Goal: Transaction & Acquisition: Purchase product/service

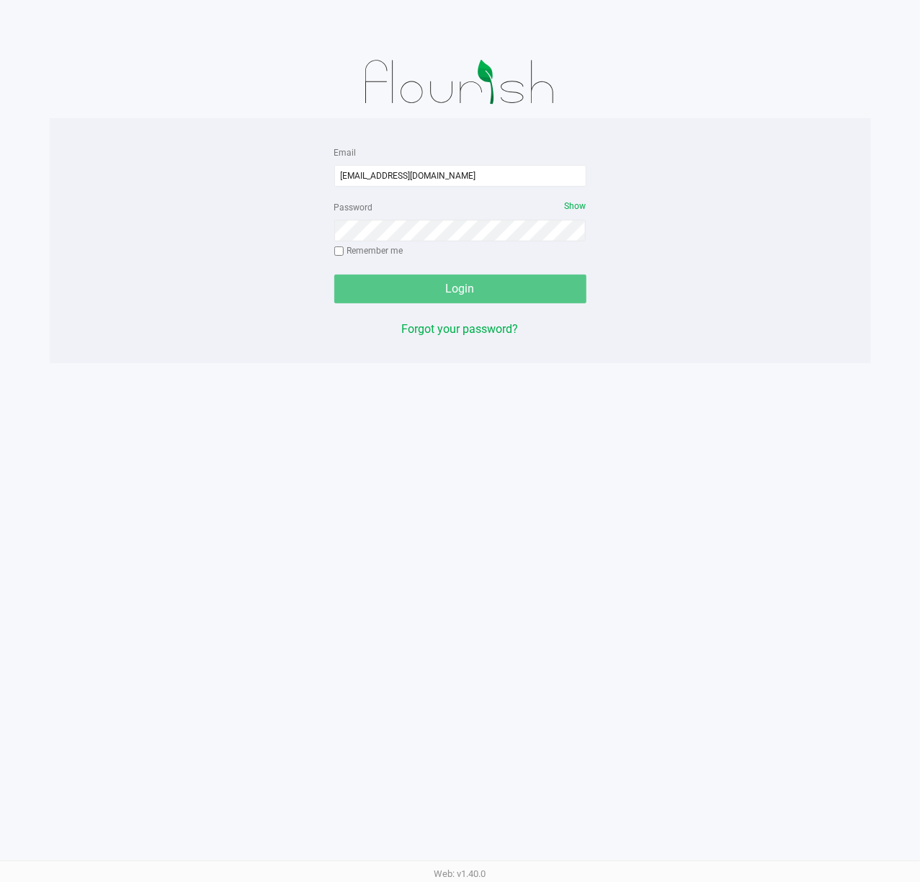
type input "[EMAIL_ADDRESS][DOMAIN_NAME]"
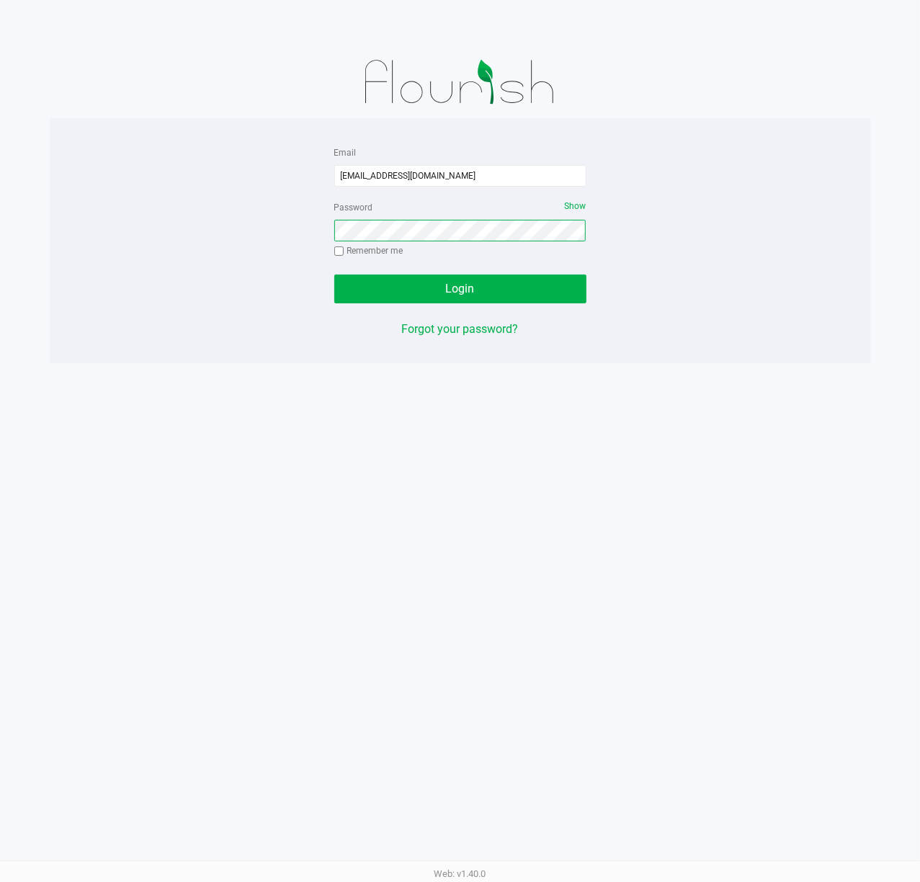
click at [334, 274] on button "Login" at bounding box center [460, 288] width 252 height 29
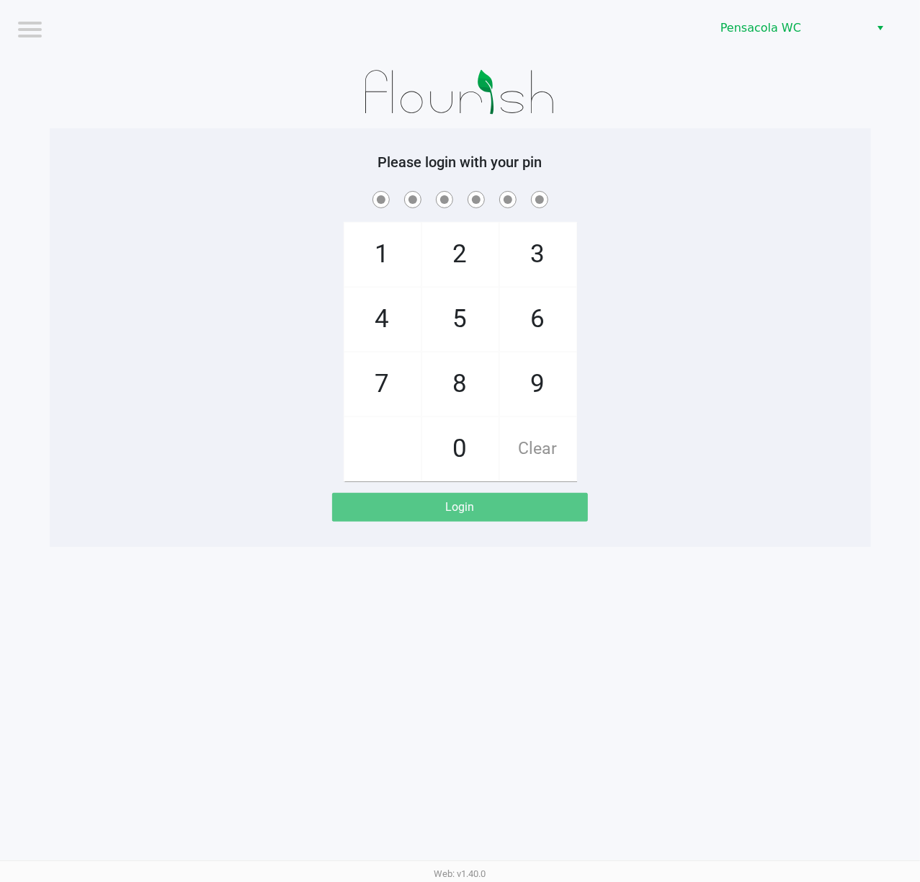
click at [779, 272] on div "1 4 7 2 5 8 0 3 6 9 Clear" at bounding box center [460, 334] width 821 height 293
checkbox input "true"
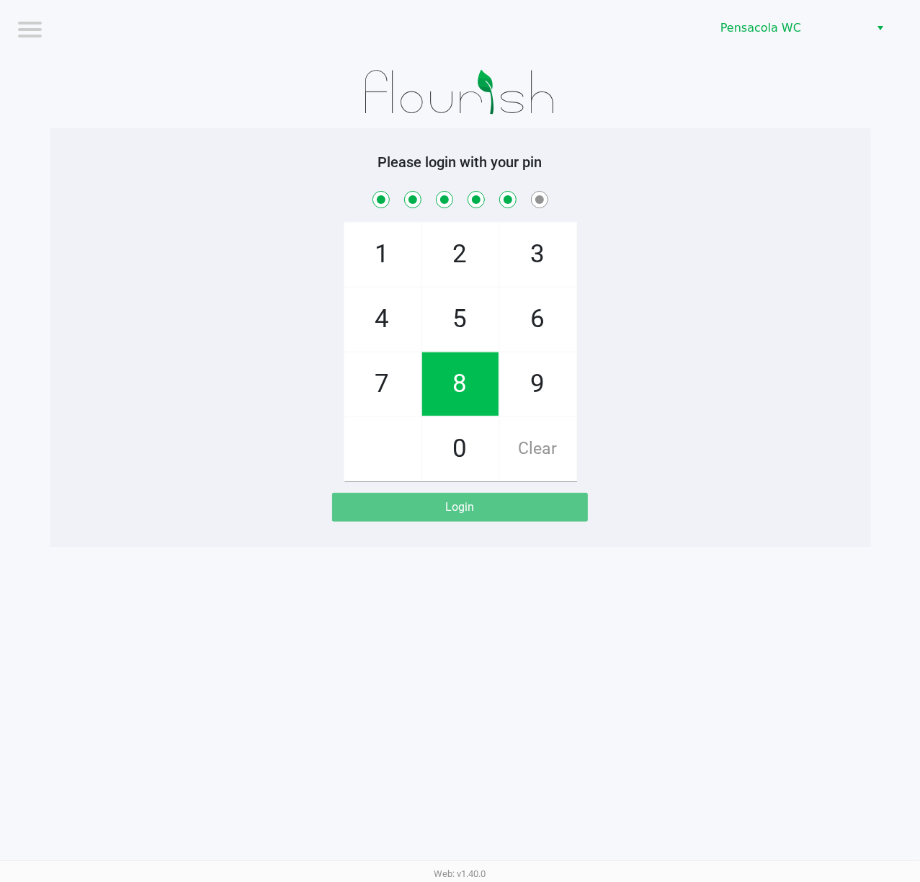
checkbox input "true"
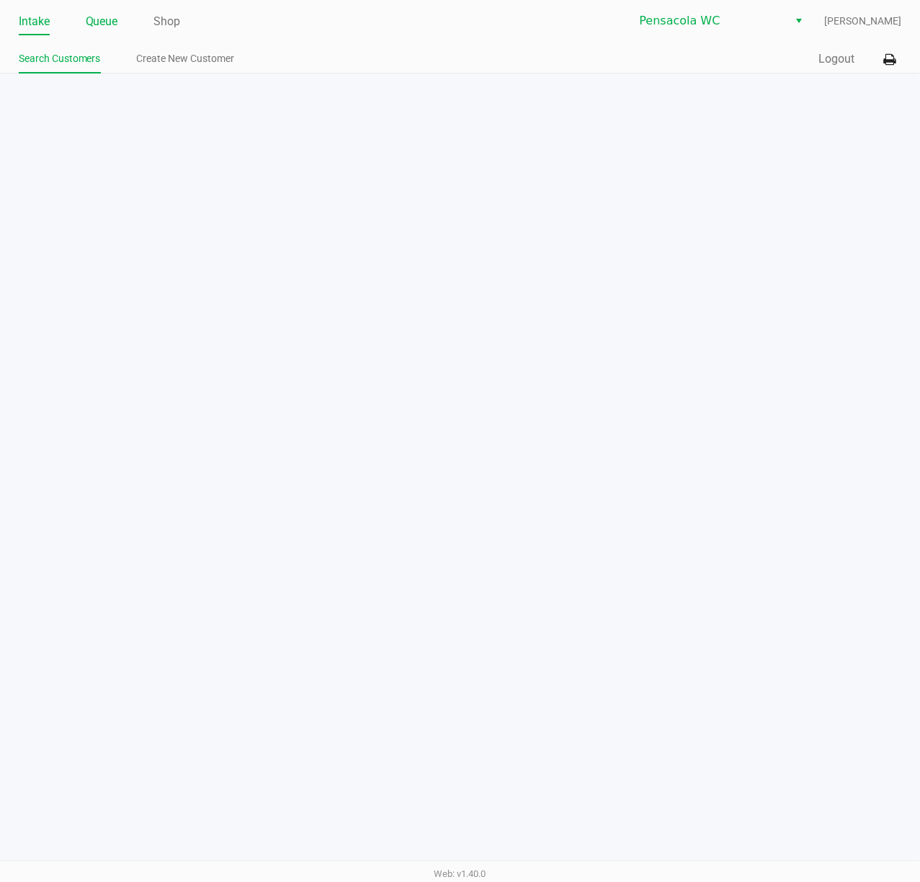
click at [102, 29] on link "Queue" at bounding box center [102, 22] width 32 height 20
click at [104, 62] on link "Pickups" at bounding box center [107, 59] width 35 height 18
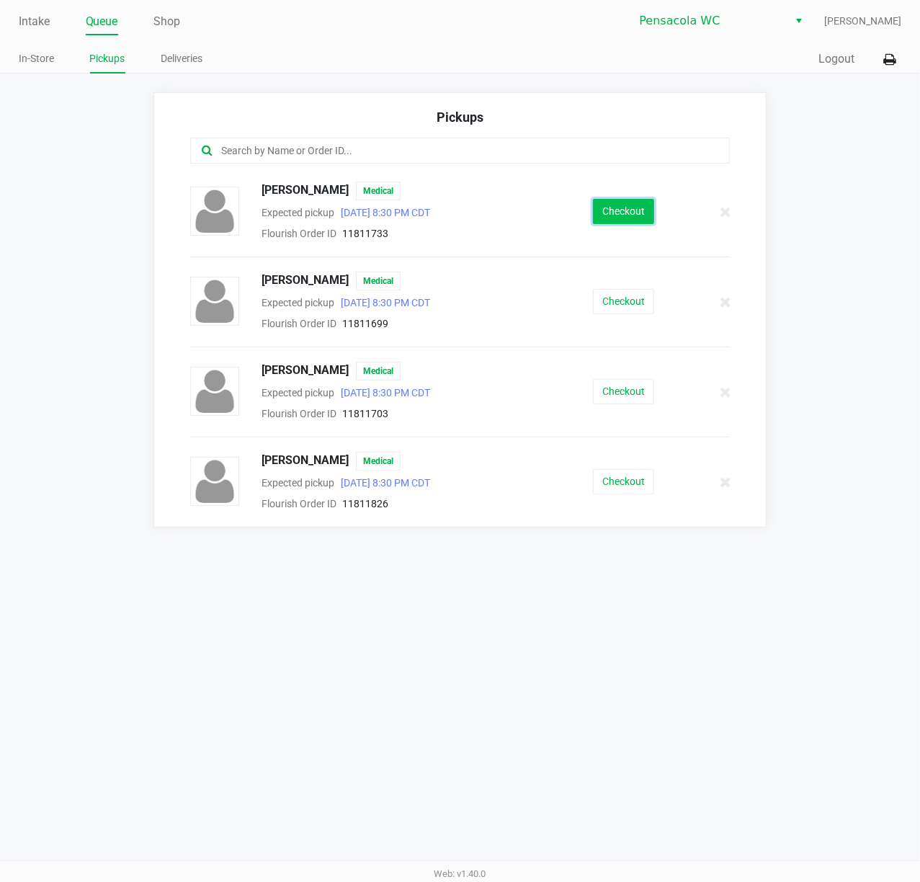
click at [629, 216] on button "Checkout" at bounding box center [623, 211] width 61 height 25
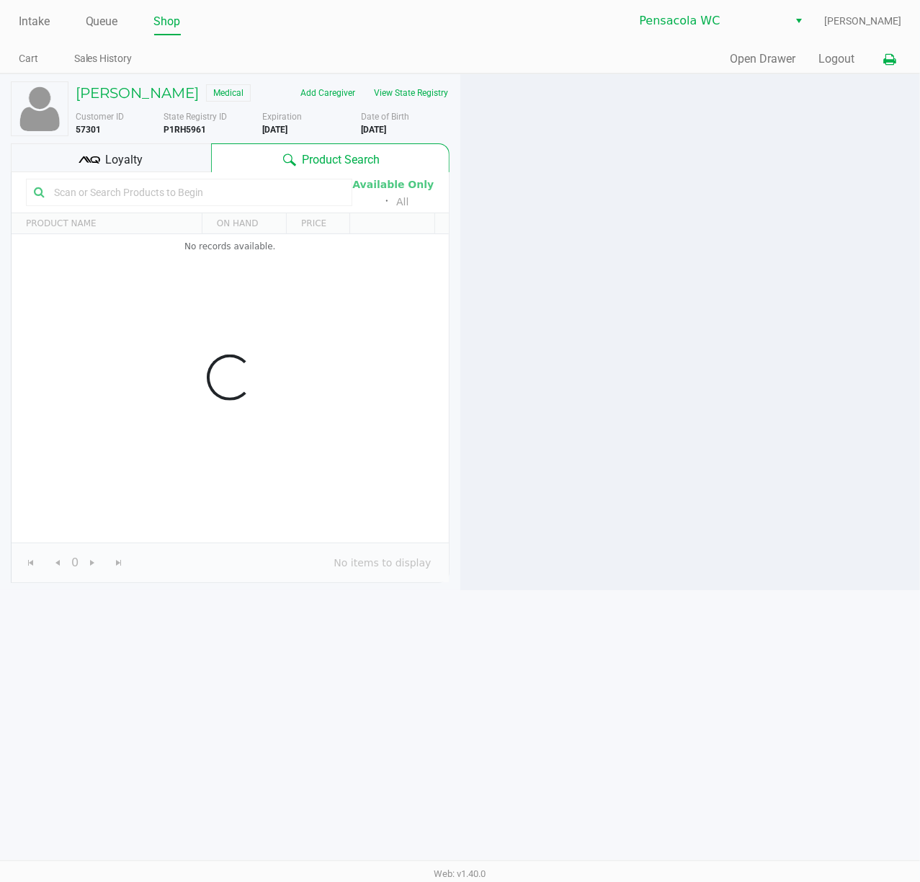
click at [883, 56] on icon at bounding box center [889, 60] width 12 height 10
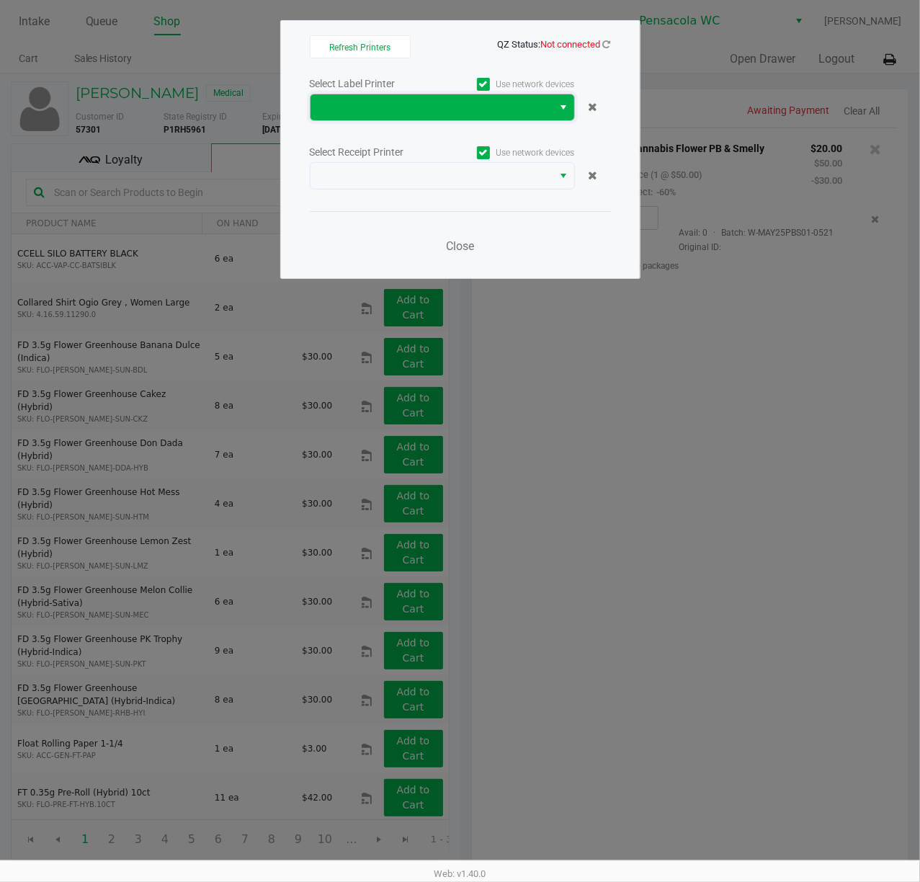
click at [490, 112] on span at bounding box center [431, 107] width 225 height 17
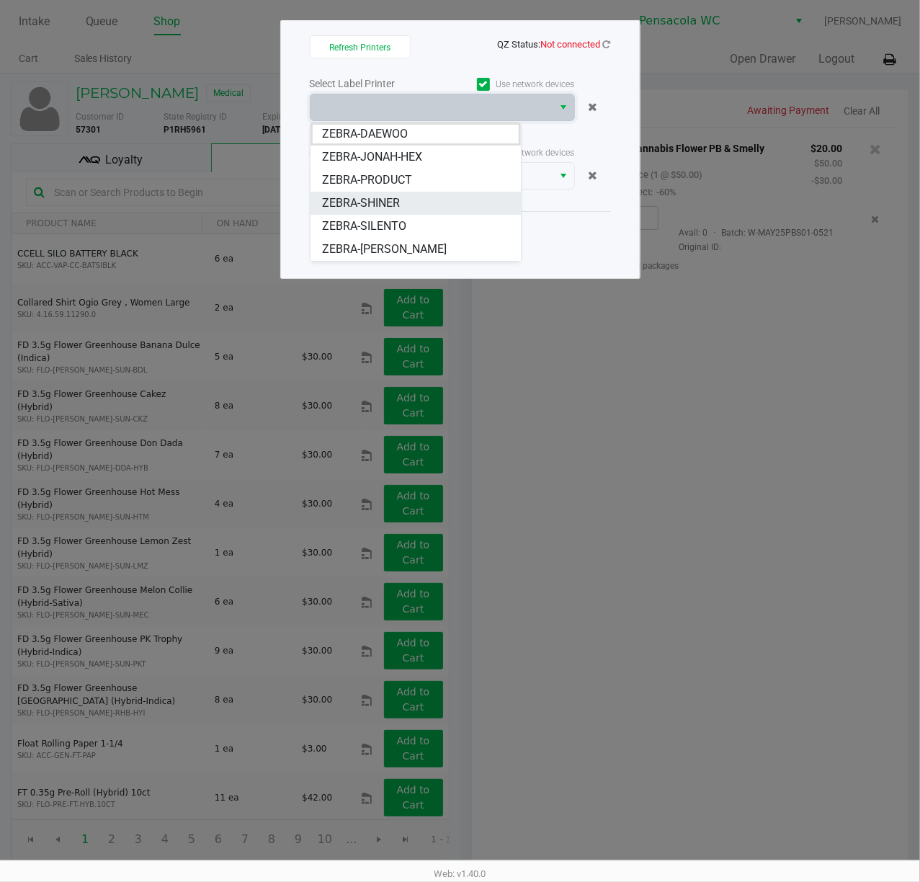
click at [413, 207] on li "ZEBRA-SHINER" at bounding box center [415, 203] width 210 height 23
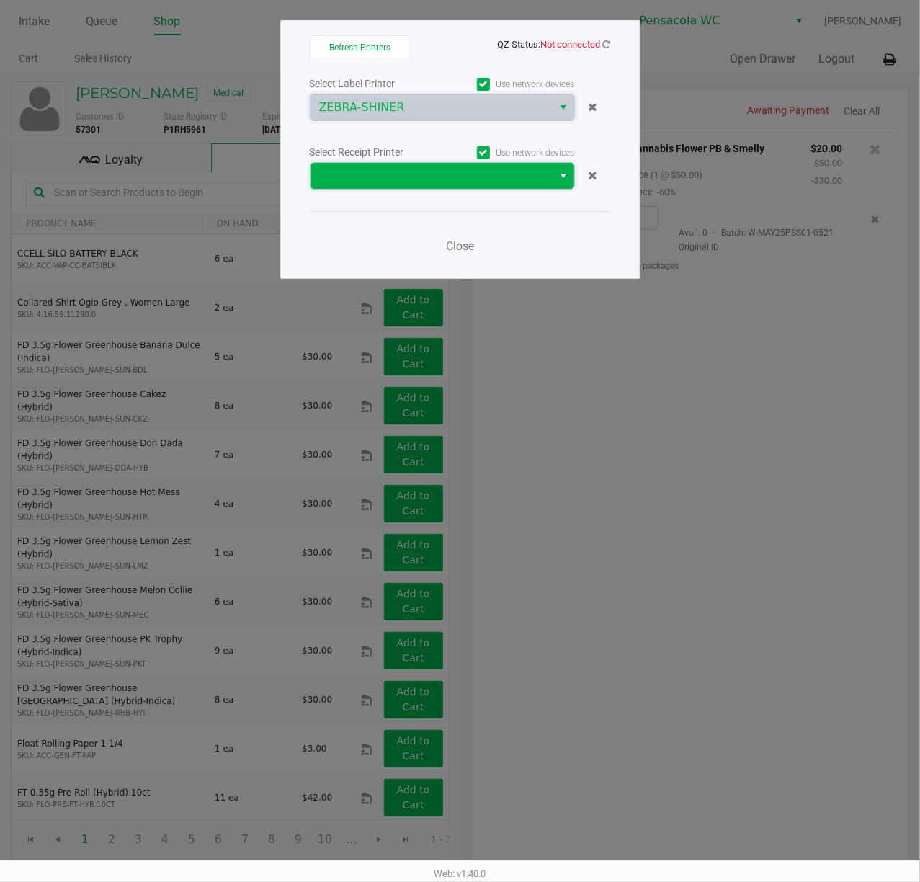
click at [429, 181] on span at bounding box center [431, 175] width 225 height 17
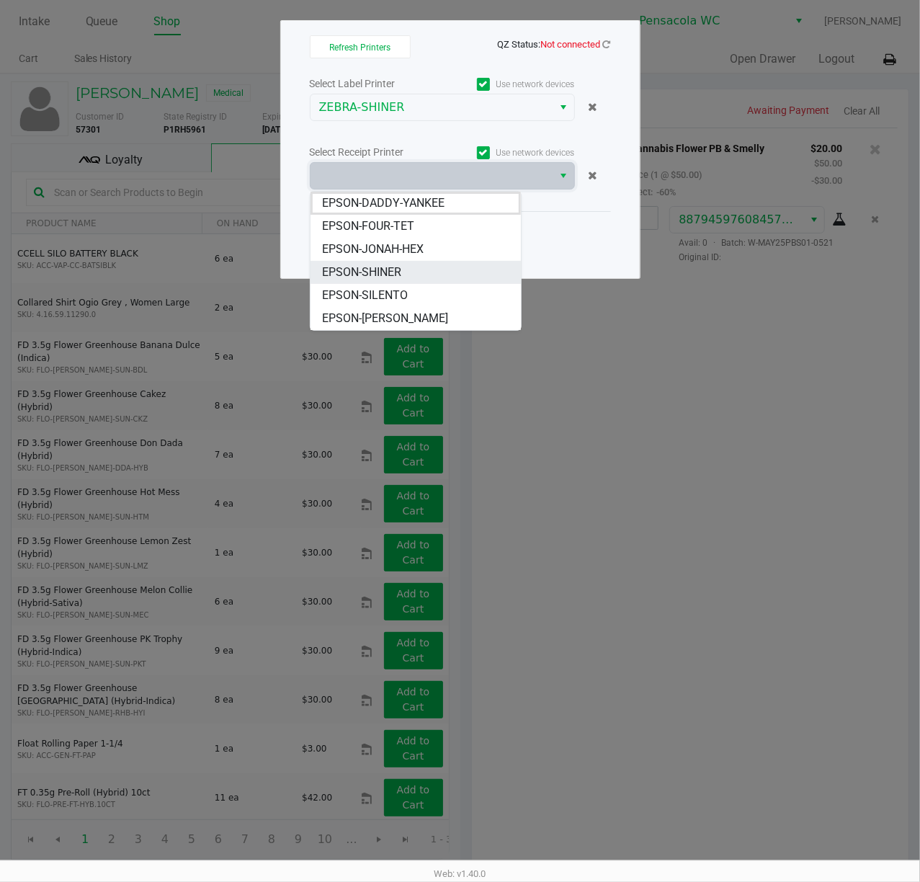
click at [396, 272] on span "EPSON-SHINER" at bounding box center [361, 272] width 79 height 17
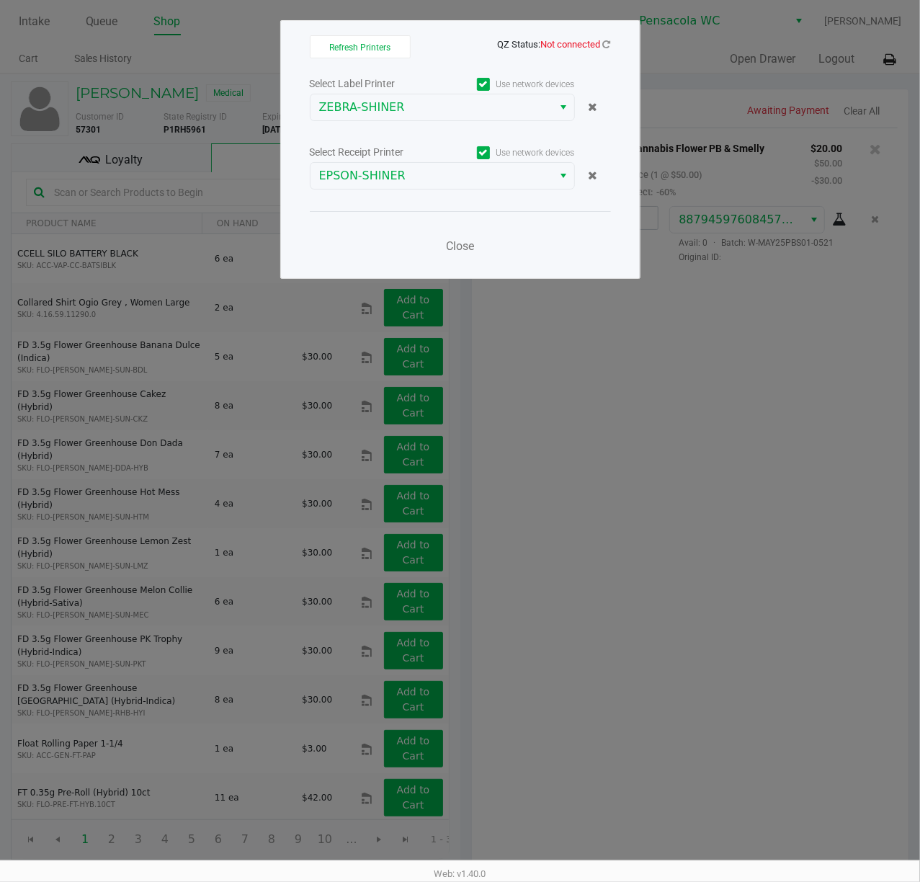
click at [471, 229] on div "Close" at bounding box center [460, 237] width 301 height 53
drag, startPoint x: 468, startPoint y: 239, endPoint x: 465, endPoint y: 246, distance: 7.8
click at [465, 246] on button "Close" at bounding box center [460, 246] width 43 height 29
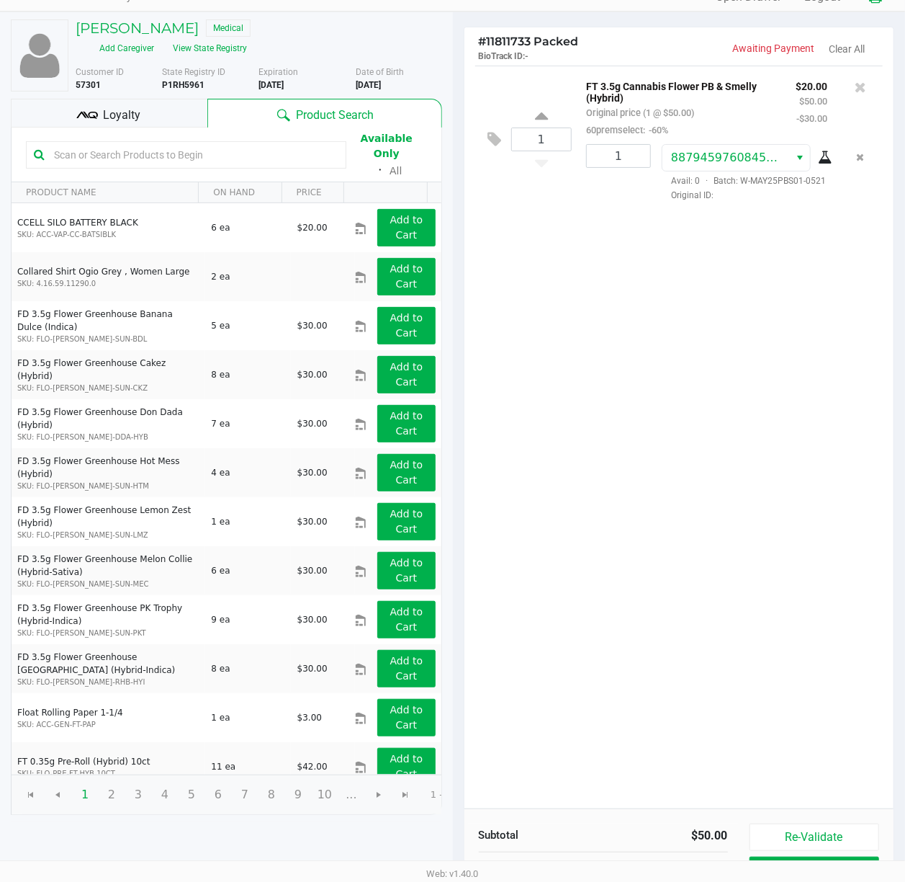
scroll to position [96, 0]
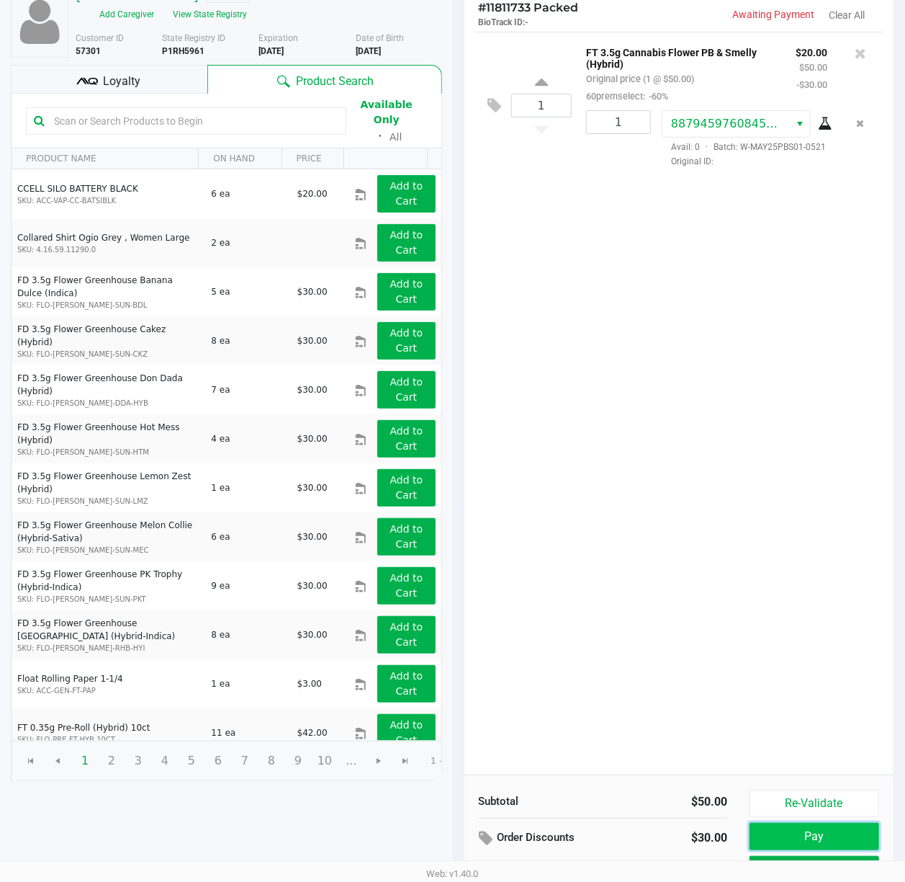
click at [822, 831] on button "Pay" at bounding box center [815, 835] width 130 height 27
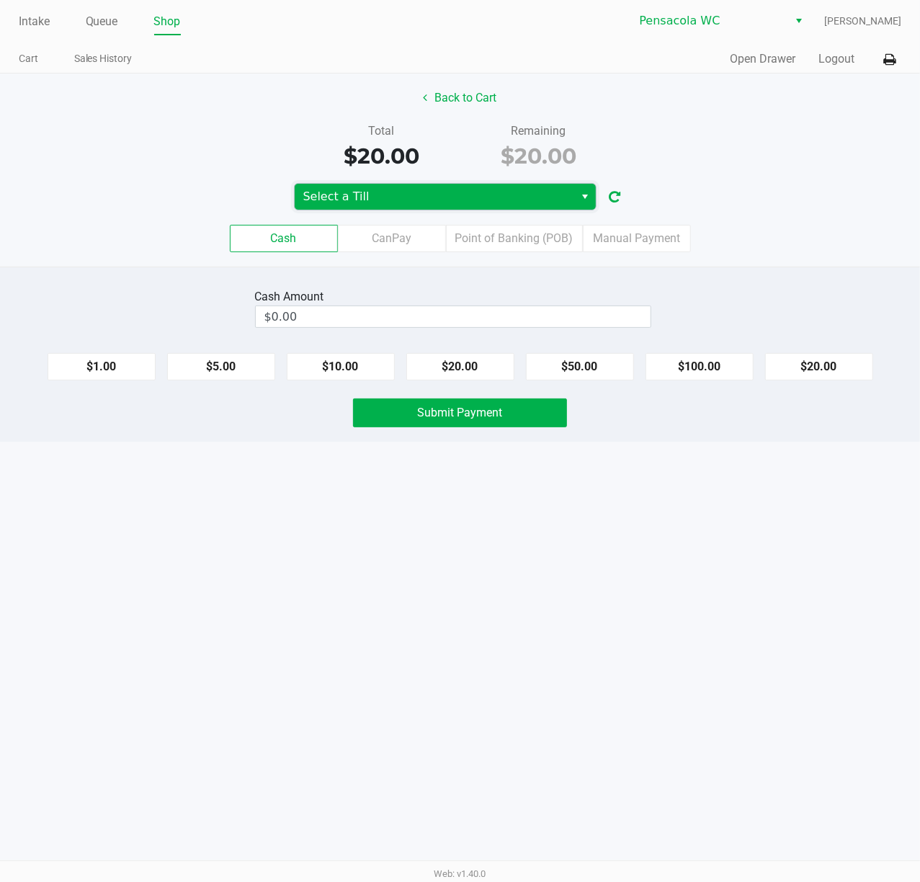
click at [392, 203] on span "Select a Till" at bounding box center [434, 196] width 263 height 17
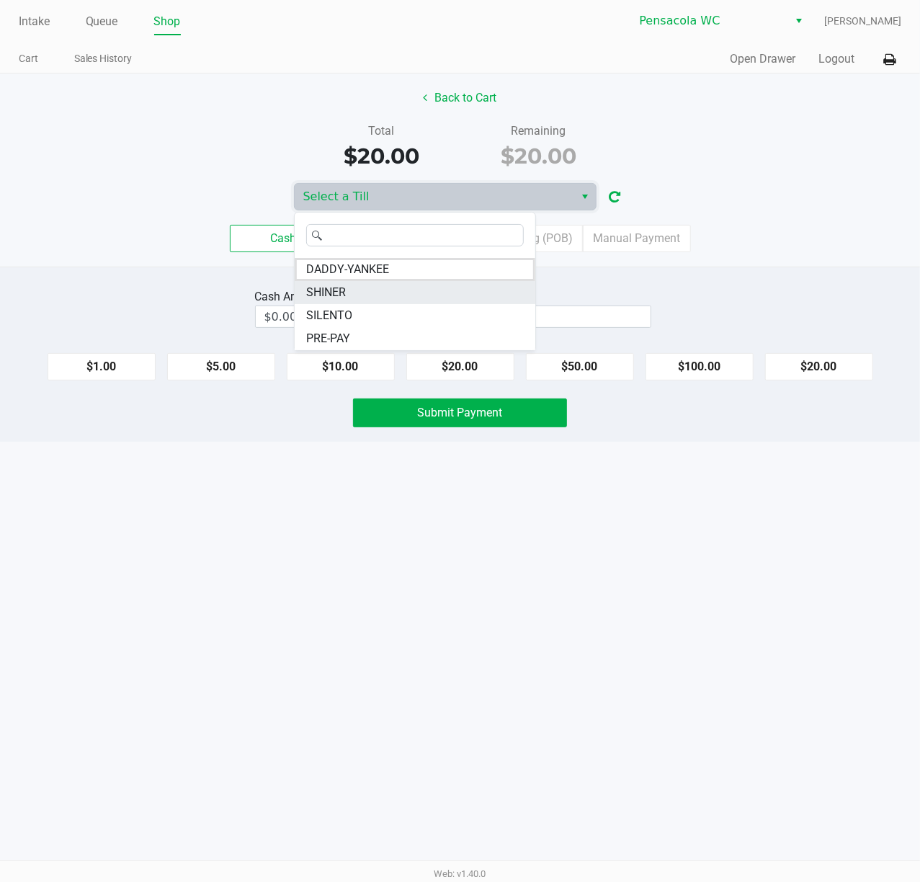
click at [338, 297] on span "SHINER" at bounding box center [326, 292] width 40 height 17
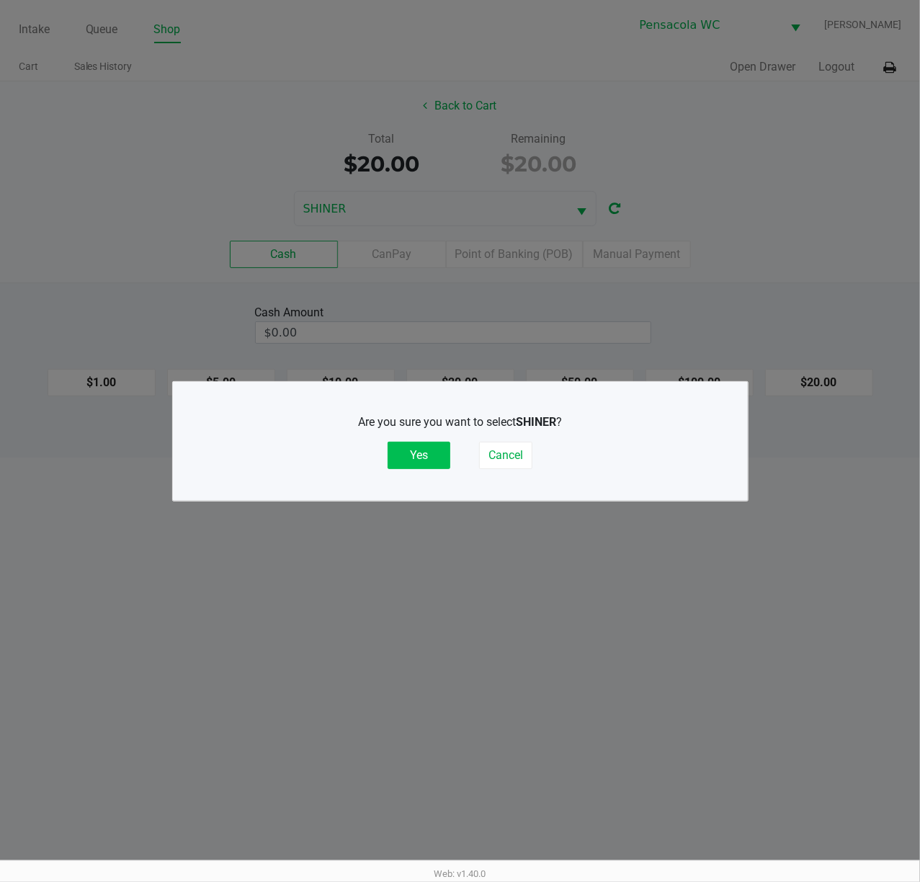
click at [427, 467] on button "Yes" at bounding box center [418, 454] width 63 height 27
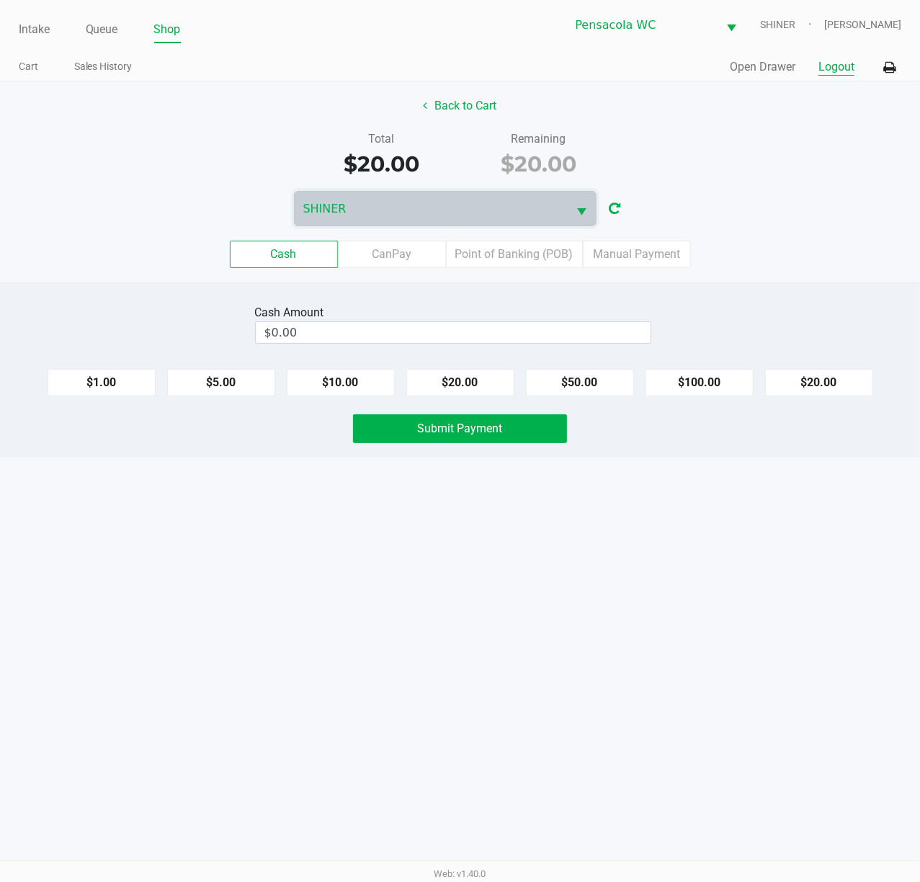
click at [846, 73] on button "Logout" at bounding box center [836, 66] width 36 height 17
